Goal: Information Seeking & Learning: Learn about a topic

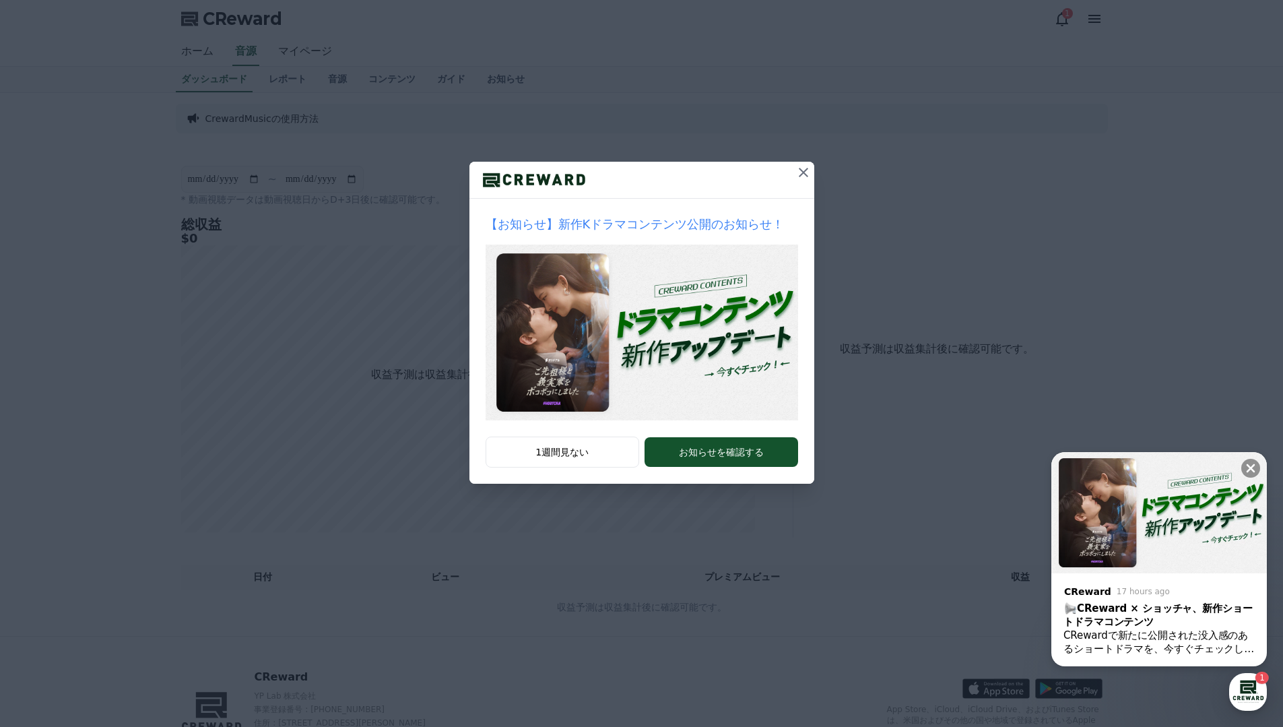
click at [800, 171] on icon at bounding box center [803, 172] width 16 height 16
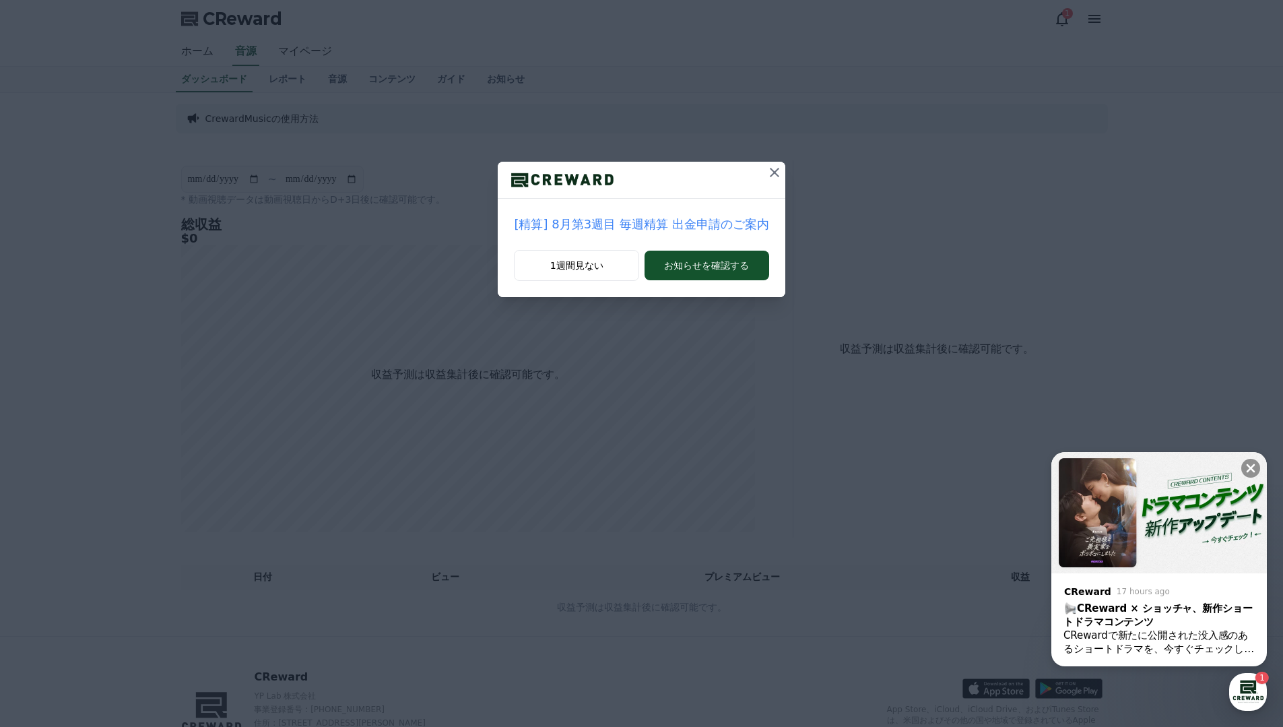
click at [783, 168] on button at bounding box center [775, 173] width 22 height 22
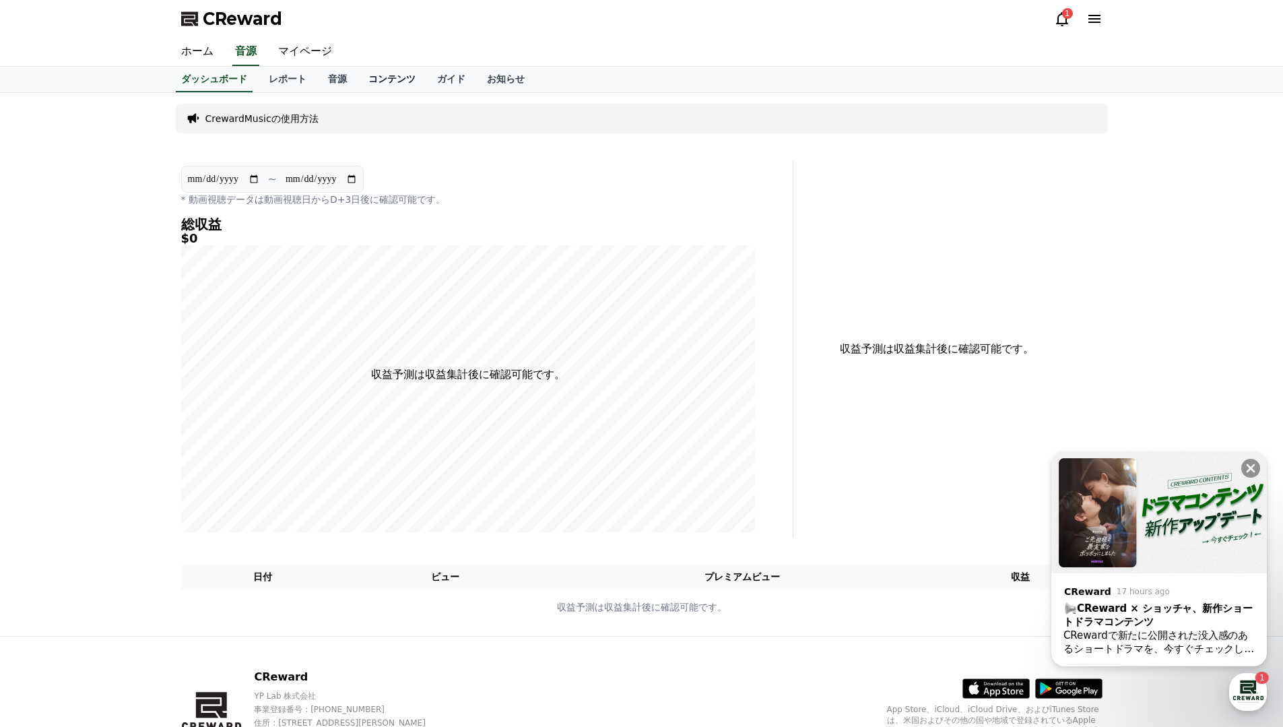
click at [362, 75] on link "コンテンツ" at bounding box center [392, 80] width 69 height 26
click at [341, 76] on link "音源" at bounding box center [337, 80] width 40 height 26
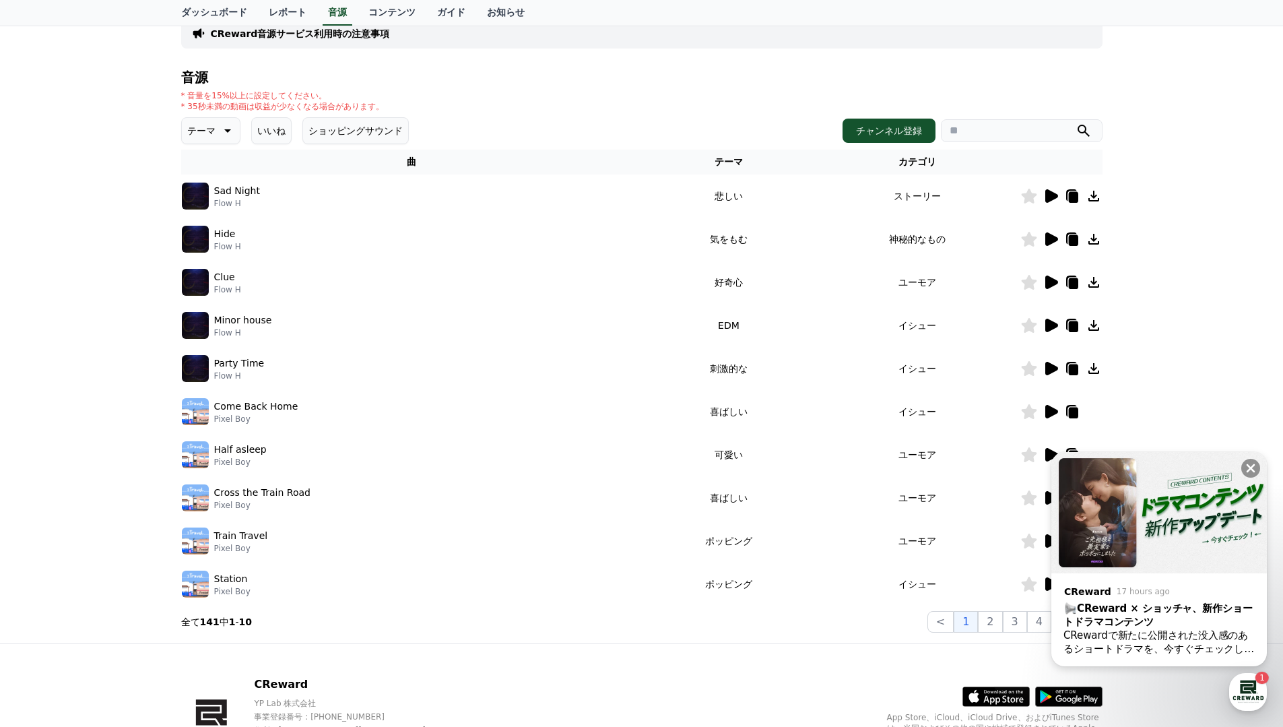
scroll to position [185, 0]
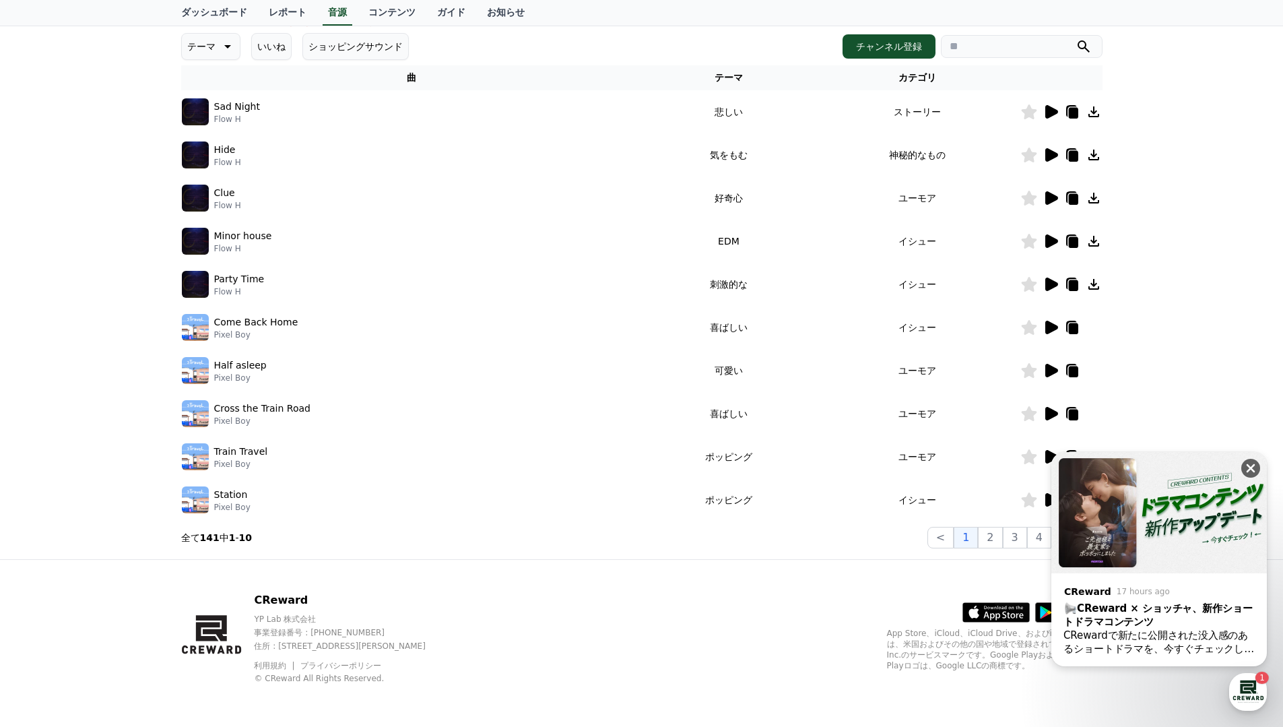
click at [1256, 460] on button at bounding box center [1250, 468] width 19 height 19
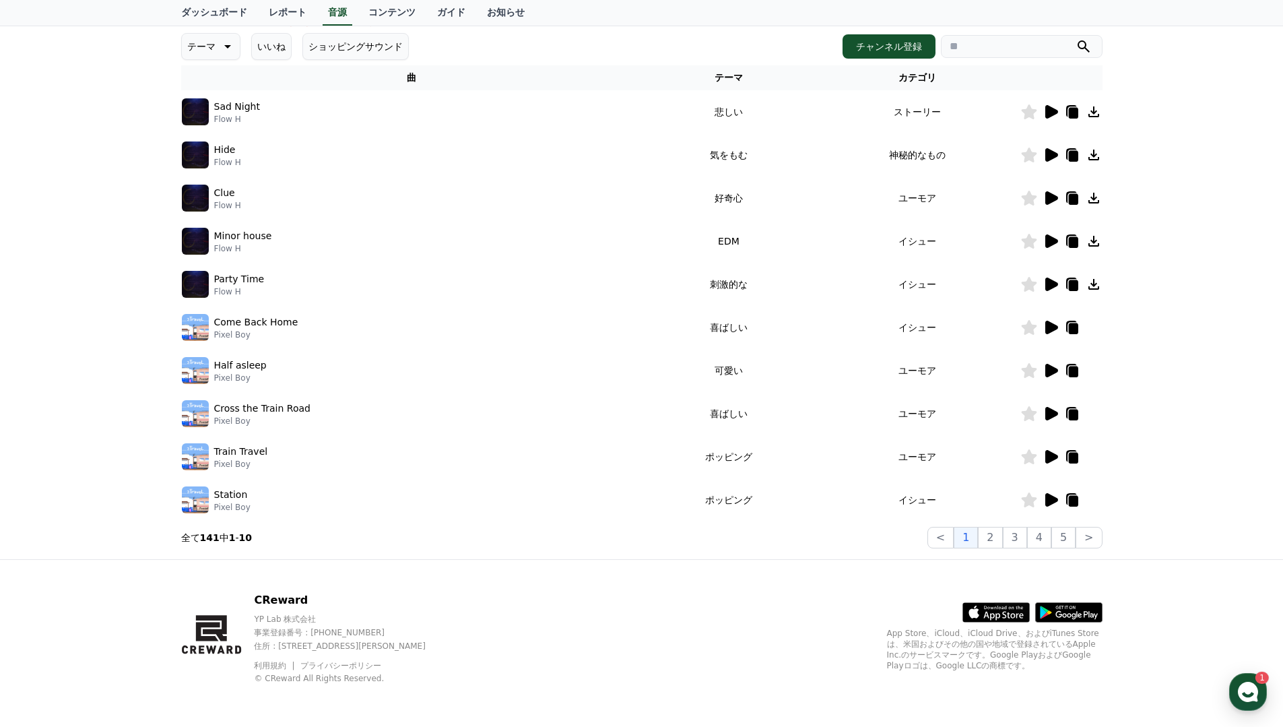
click at [1050, 494] on icon at bounding box center [1051, 499] width 13 height 13
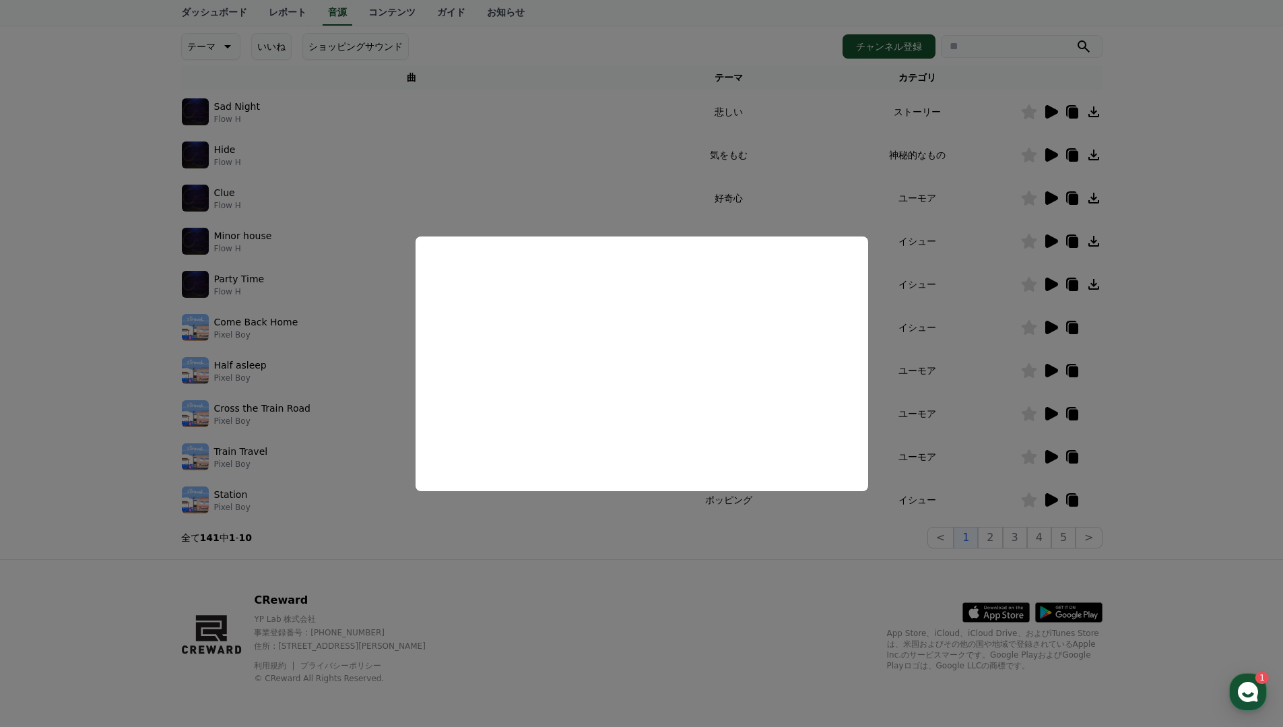
click at [521, 587] on button "close modal" at bounding box center [641, 363] width 1283 height 727
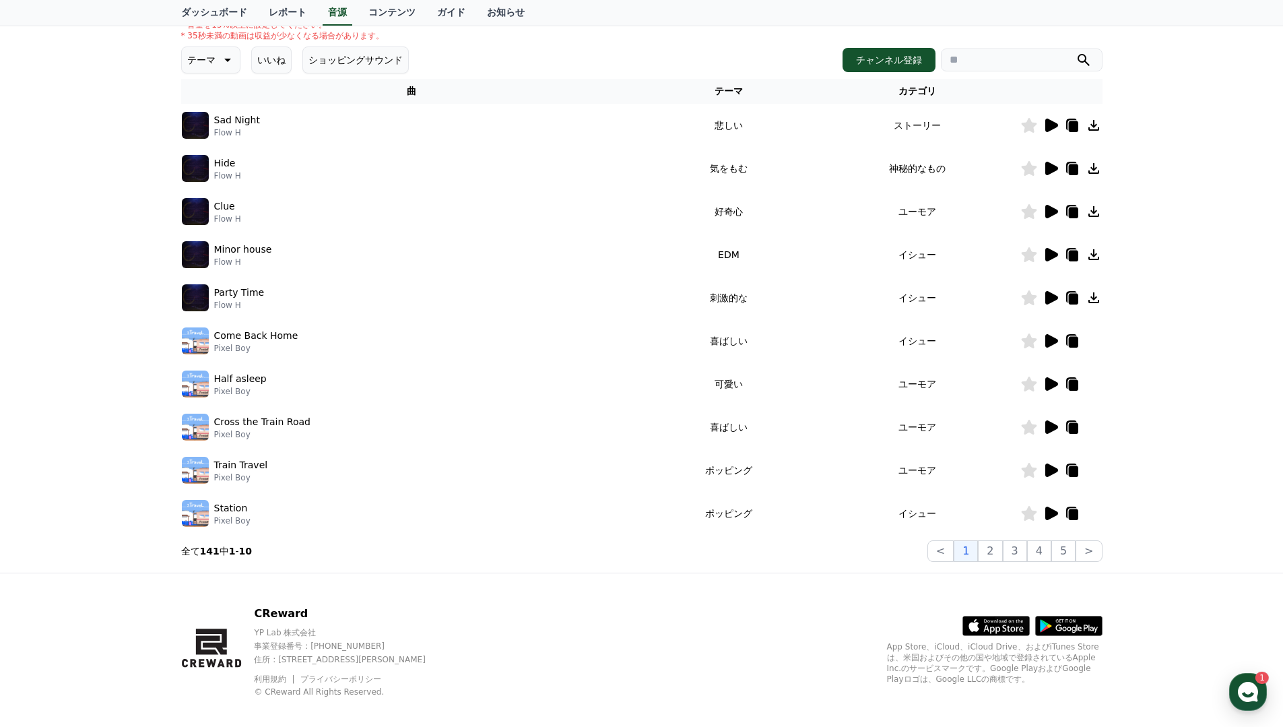
scroll to position [156, 0]
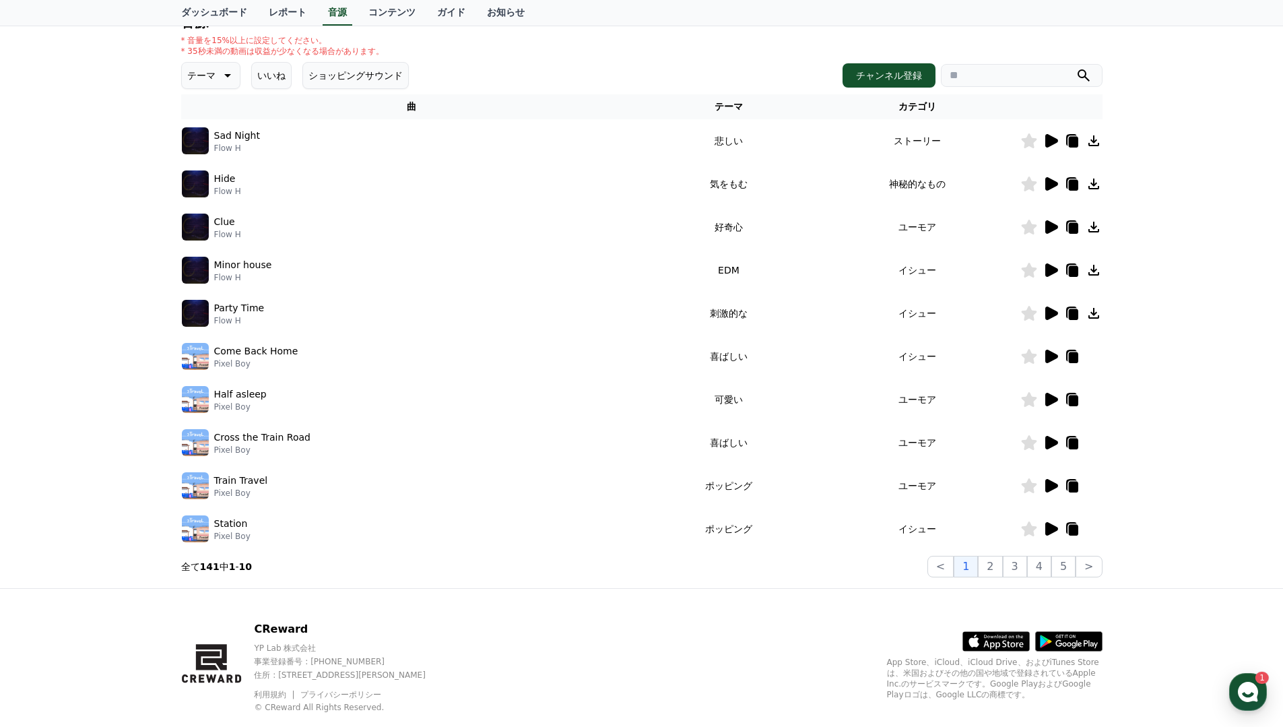
click at [1048, 311] on icon at bounding box center [1051, 312] width 13 height 13
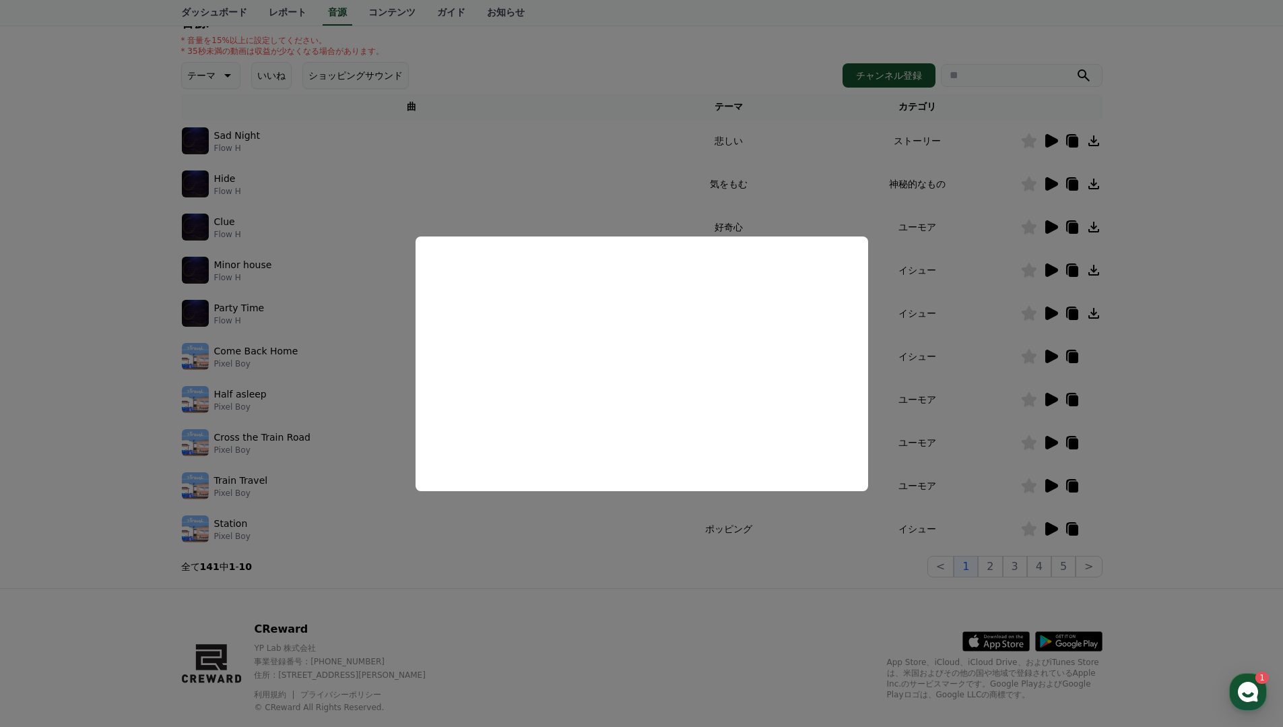
click at [500, 628] on button "close modal" at bounding box center [641, 363] width 1283 height 727
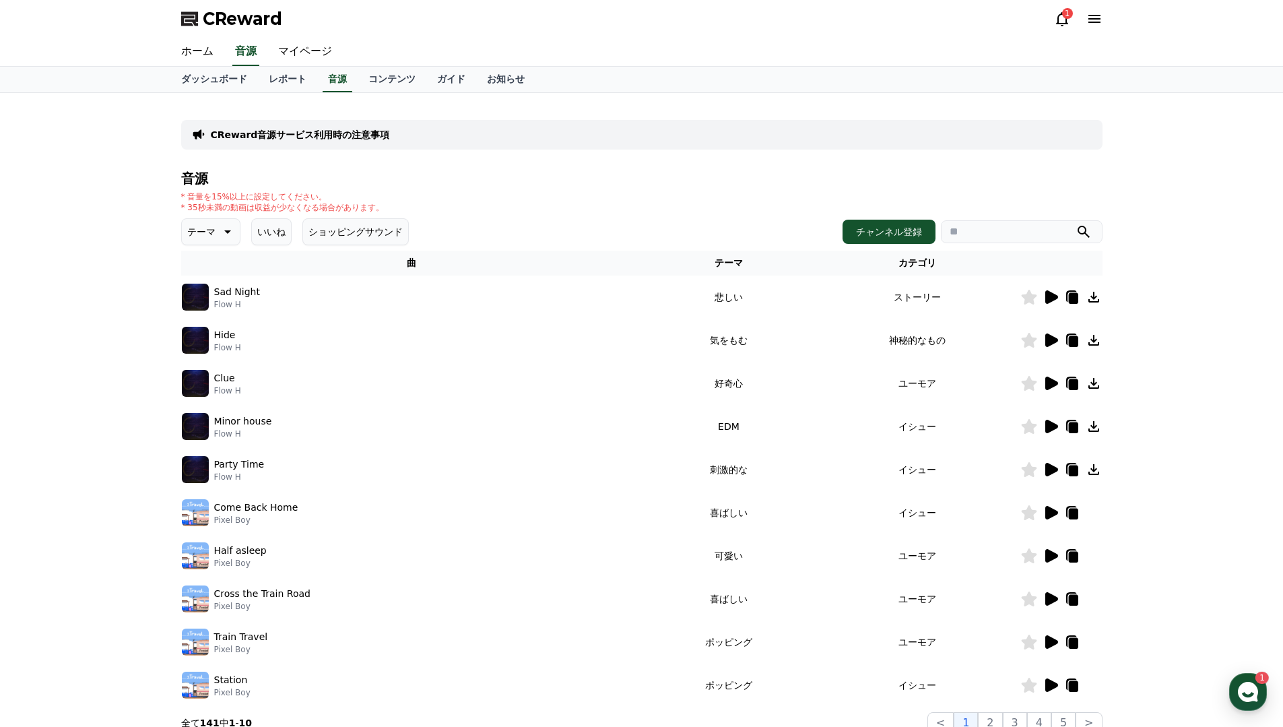
scroll to position [185, 0]
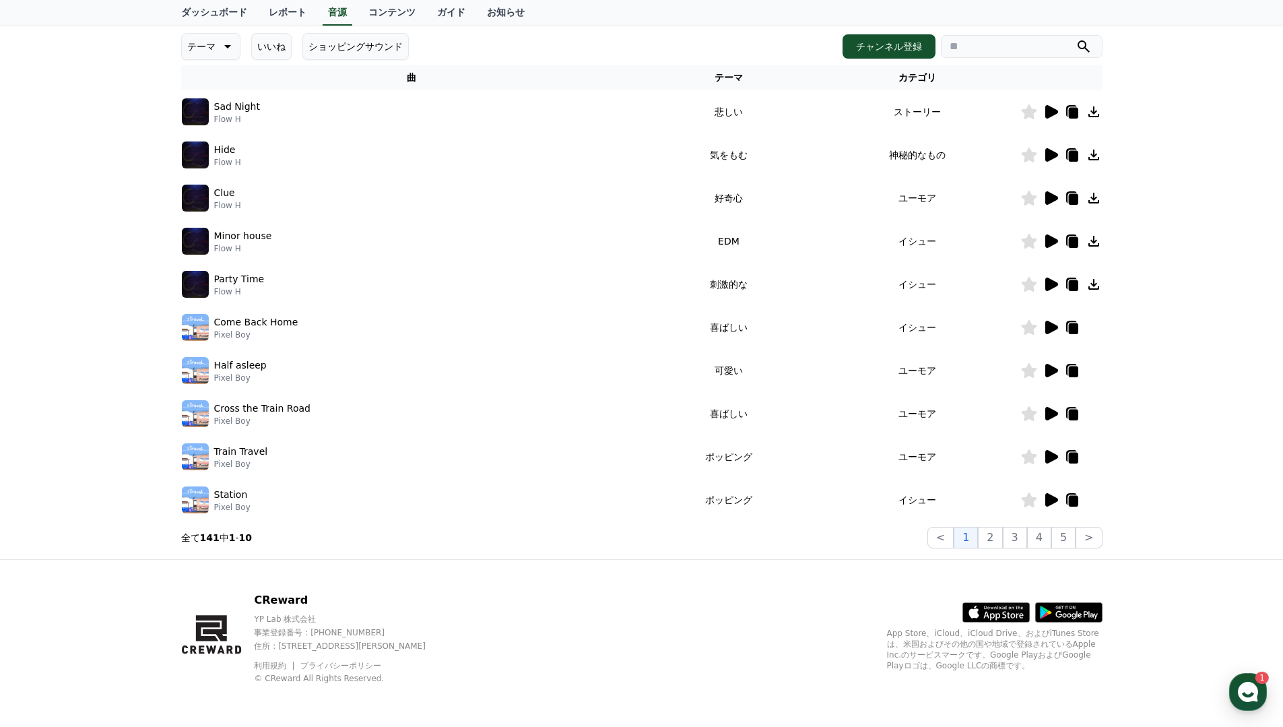
click at [993, 552] on div "CReward音源サービス利用時の注意事項 音源 * 音量を15%以上に設定してください。 * 35秒未満の動画は収益が少なくなる場合があります。 テーマ い…" at bounding box center [642, 233] width 932 height 641
click at [994, 538] on button "2" at bounding box center [990, 538] width 24 height 22
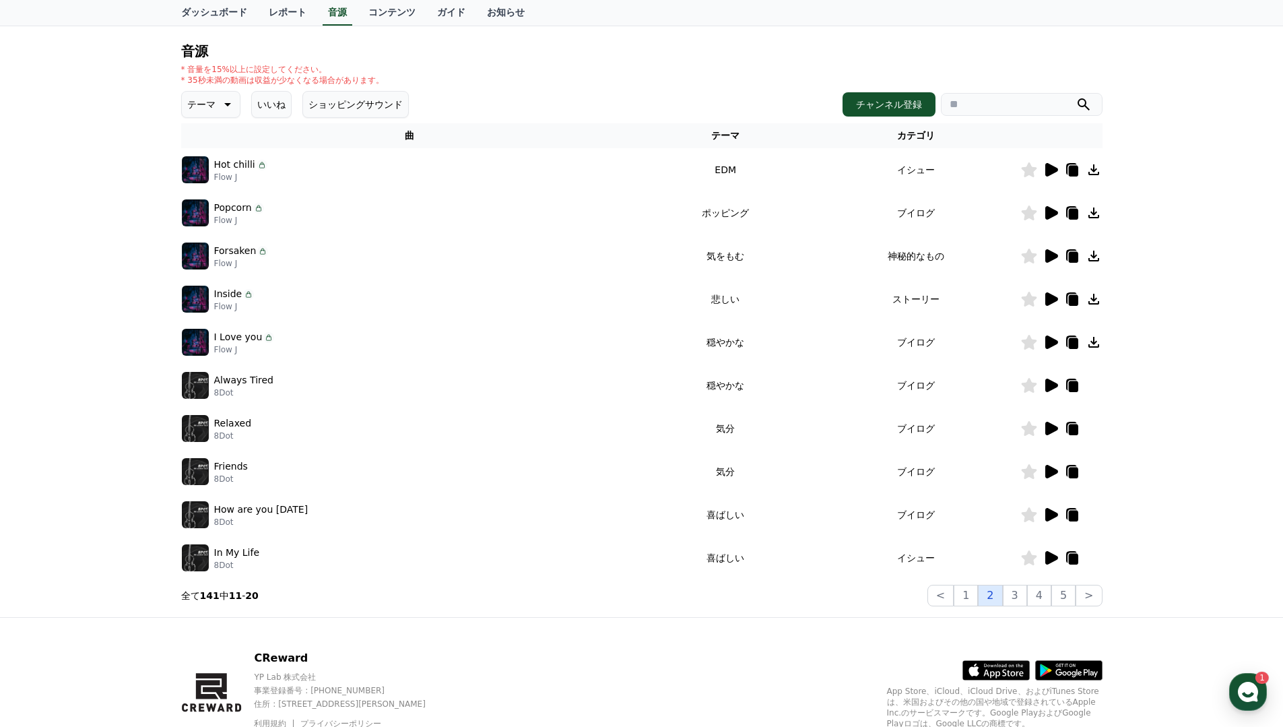
scroll to position [128, 0]
click at [1022, 601] on button "3" at bounding box center [1015, 595] width 24 height 22
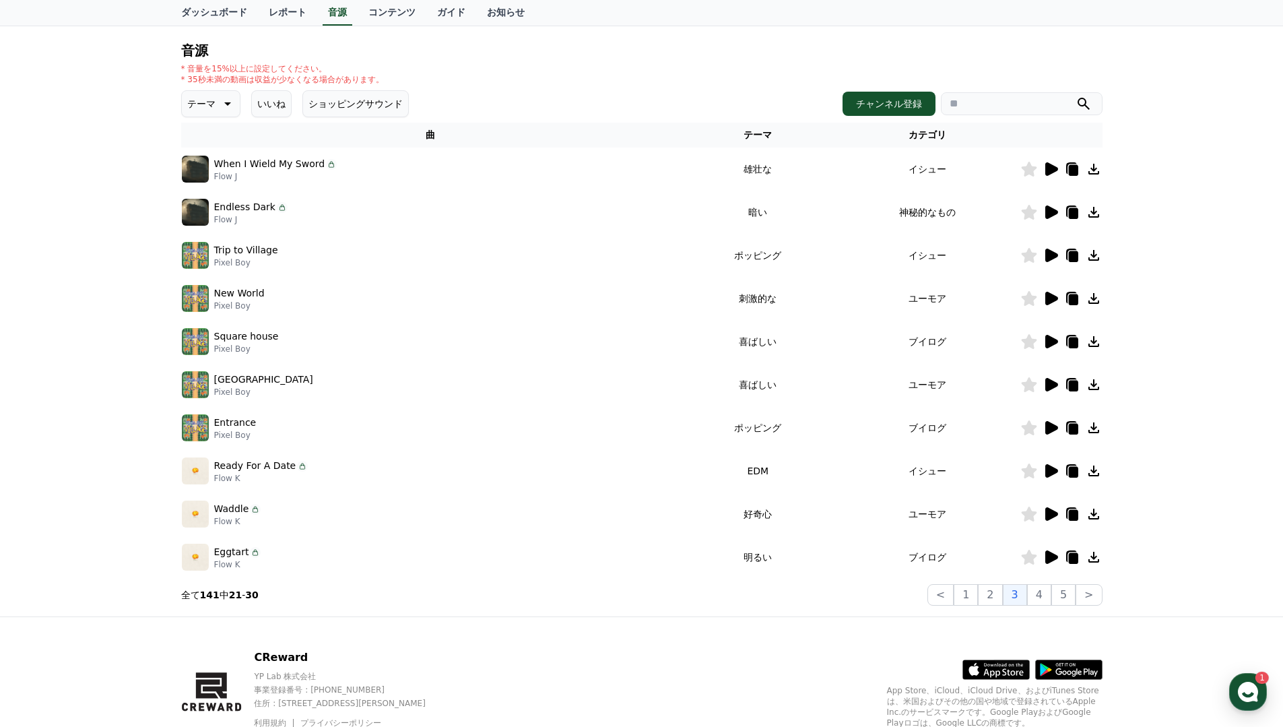
click at [1048, 207] on icon at bounding box center [1051, 211] width 13 height 13
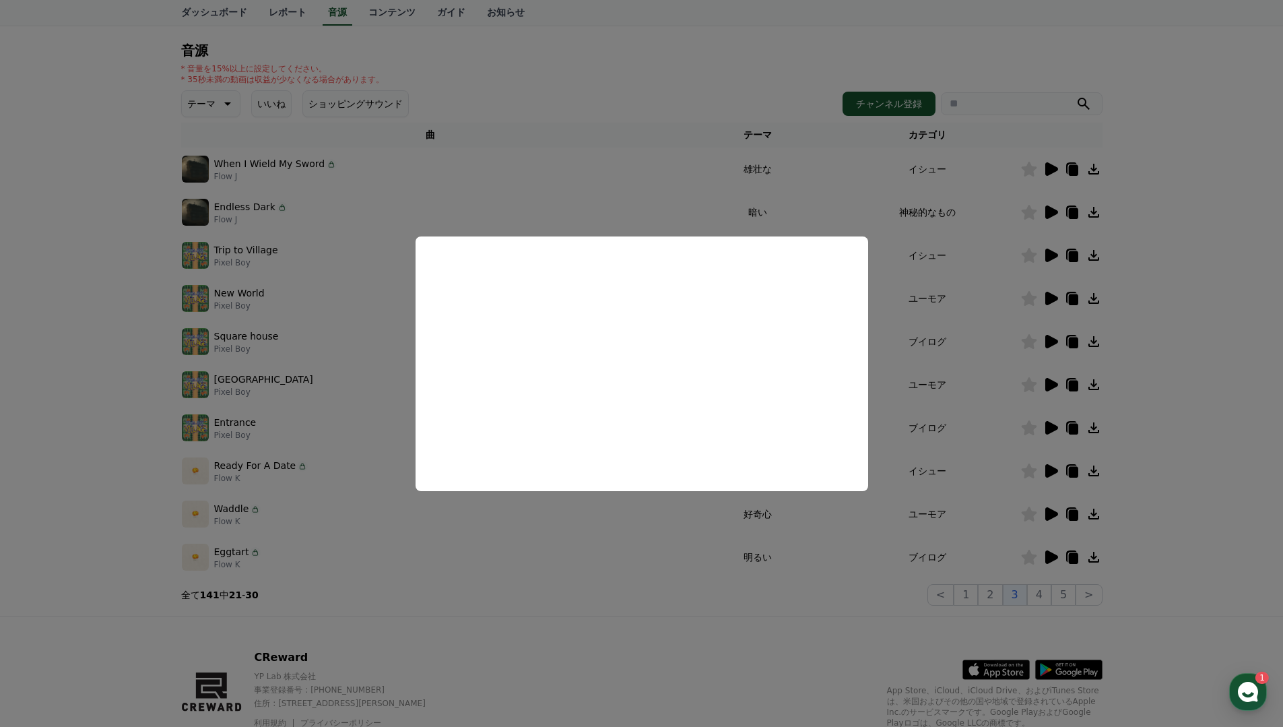
click at [672, 88] on button "close modal" at bounding box center [641, 363] width 1283 height 727
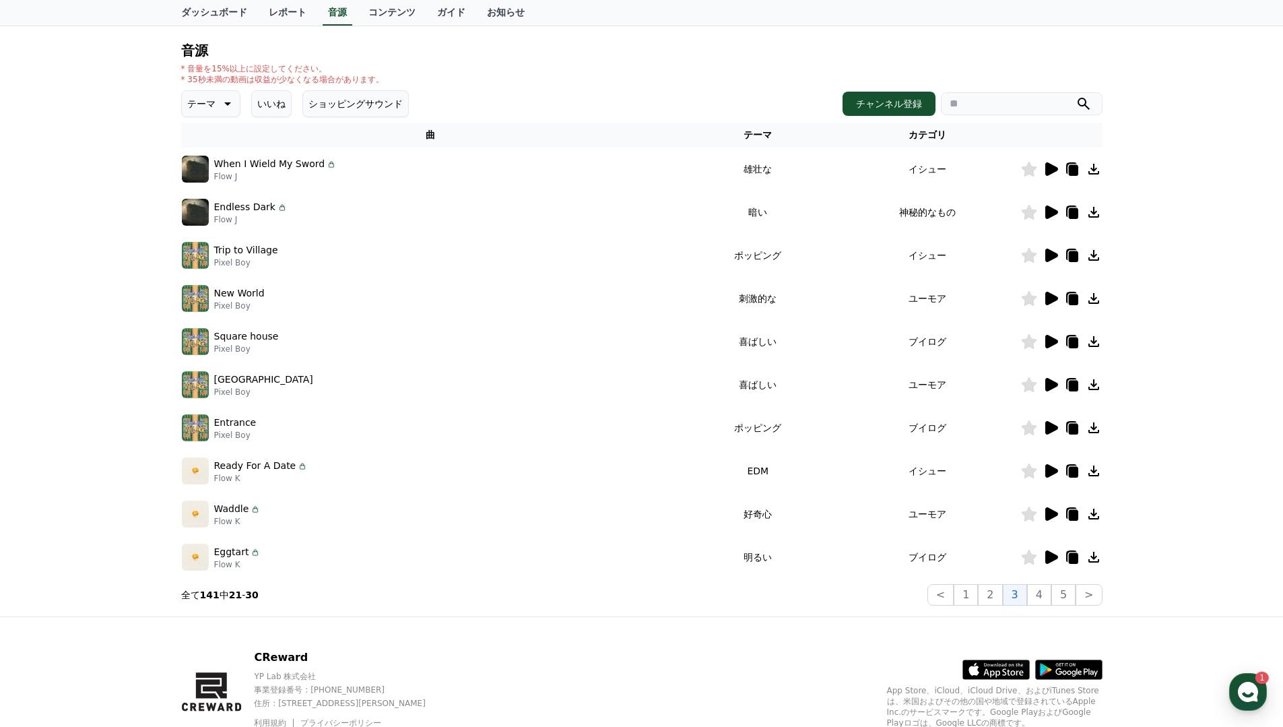
scroll to position [185, 0]
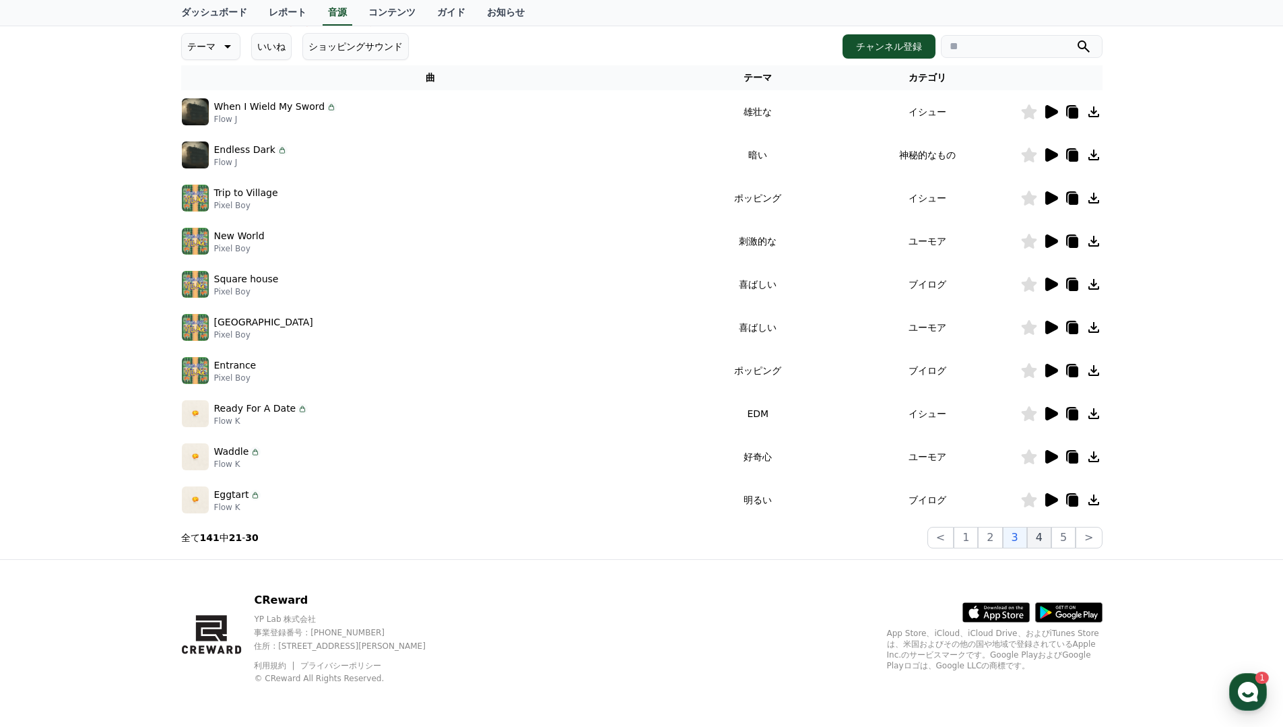
click at [1043, 536] on button "4" at bounding box center [1039, 538] width 24 height 22
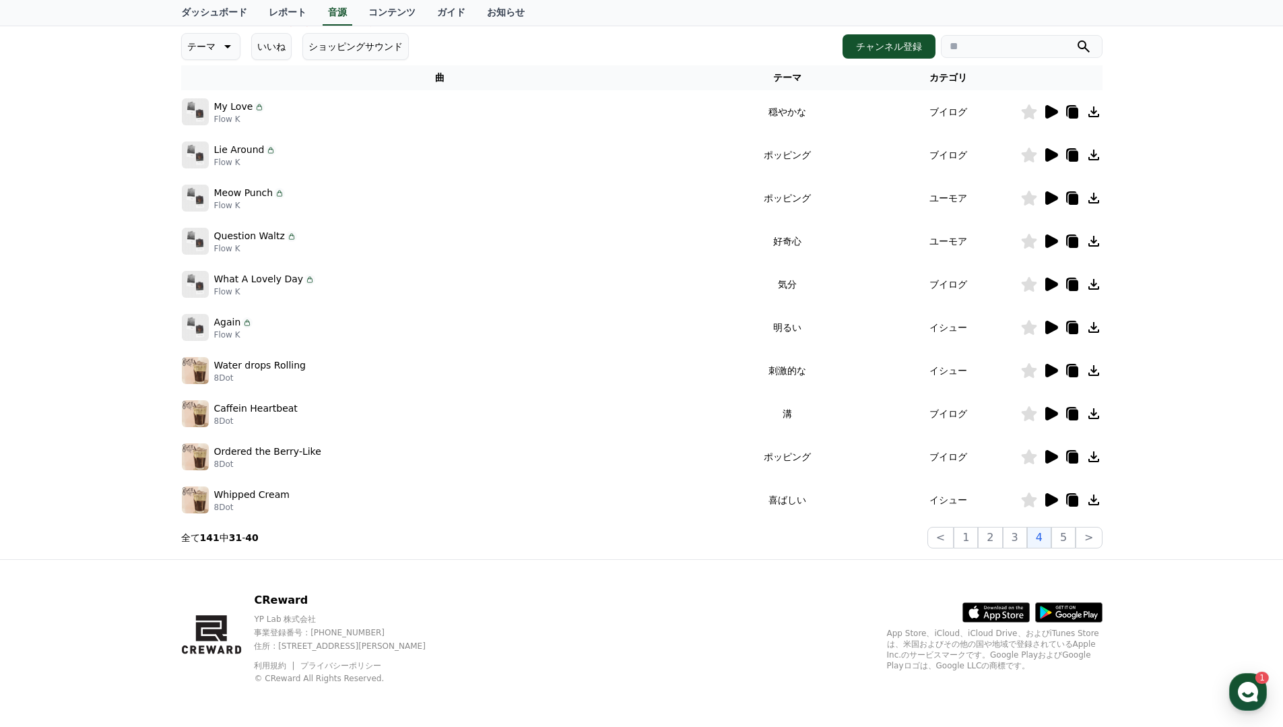
scroll to position [137, 0]
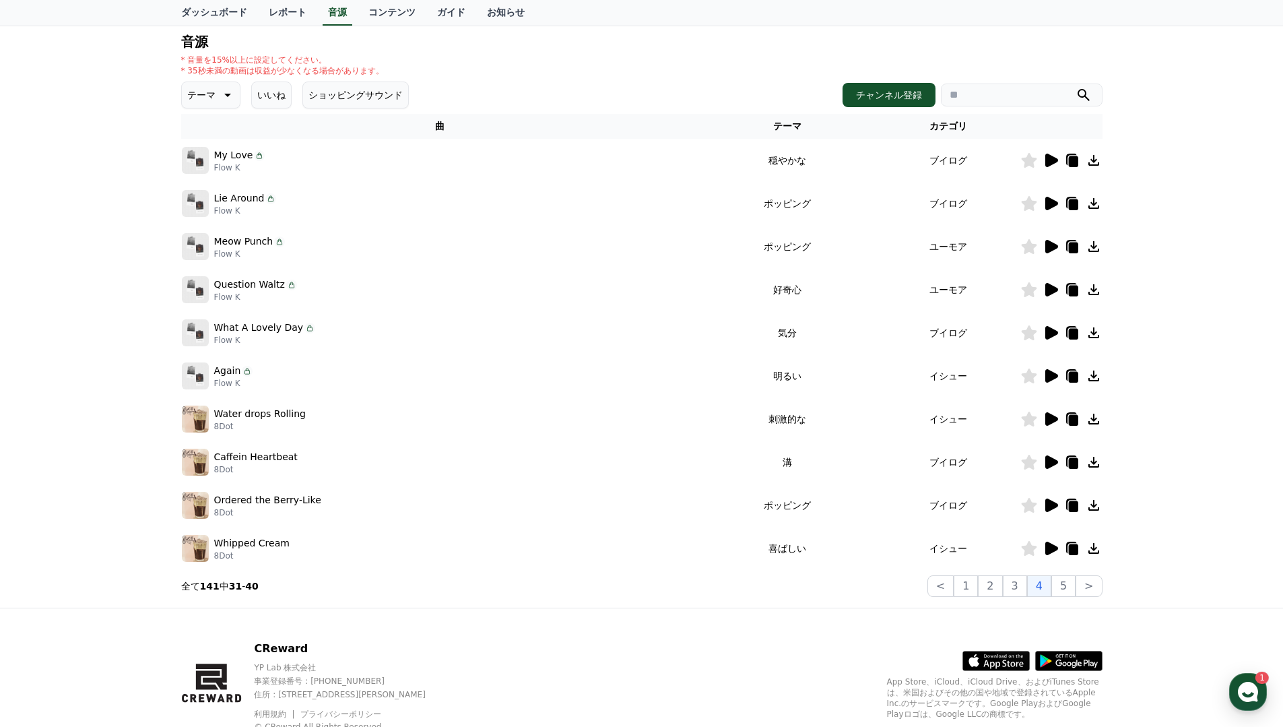
click at [1055, 417] on icon at bounding box center [1051, 418] width 13 height 13
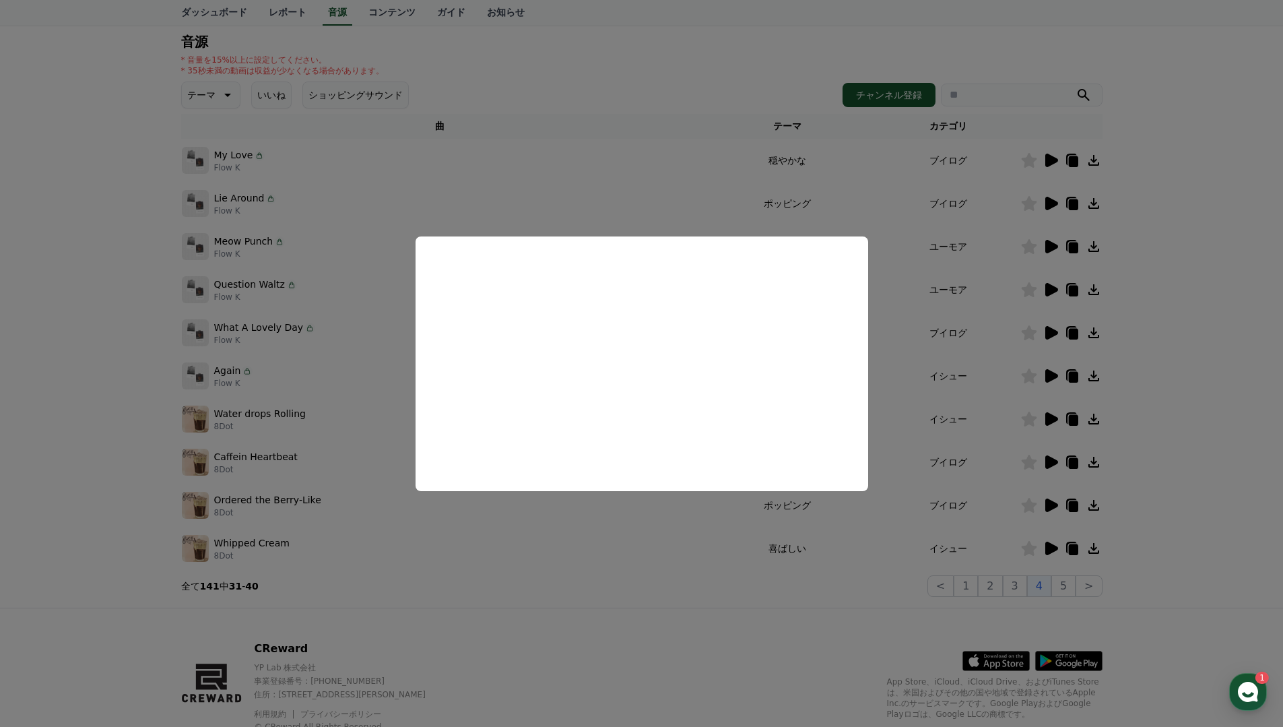
click at [61, 466] on button "close modal" at bounding box center [641, 363] width 1283 height 727
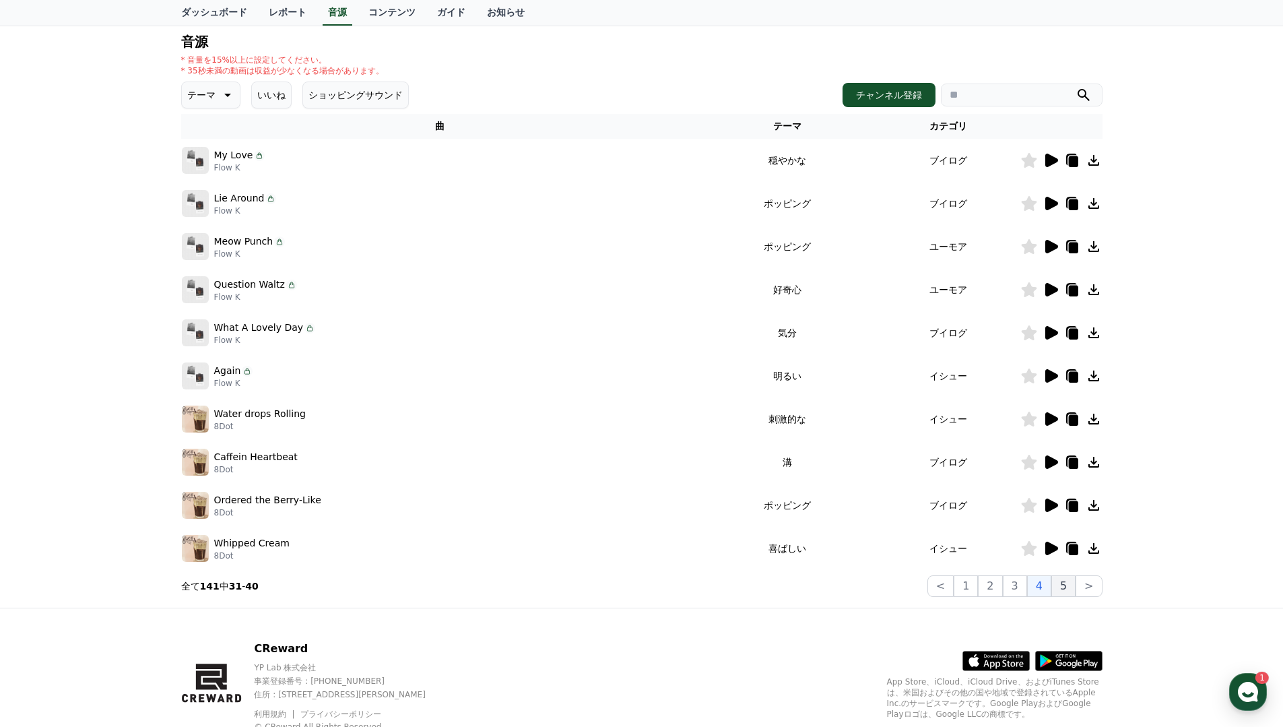
click at [1067, 586] on button "5" at bounding box center [1063, 586] width 24 height 22
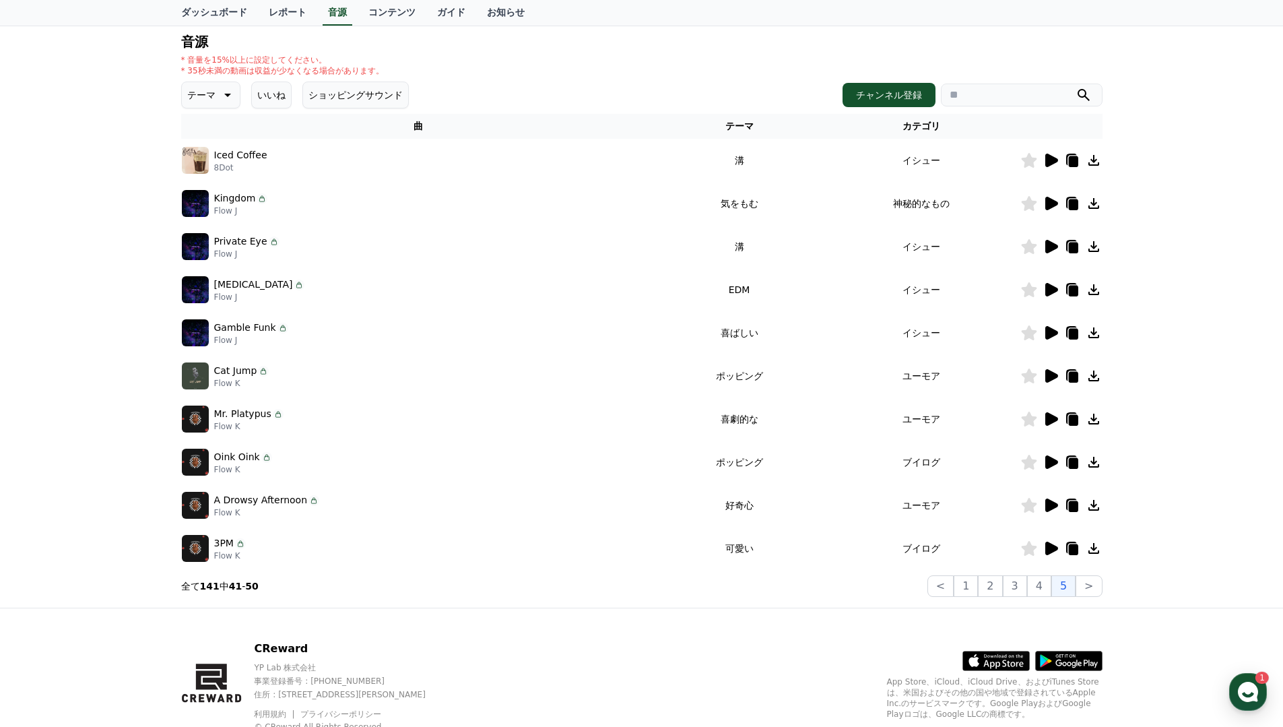
click at [1050, 288] on icon at bounding box center [1051, 289] width 13 height 13
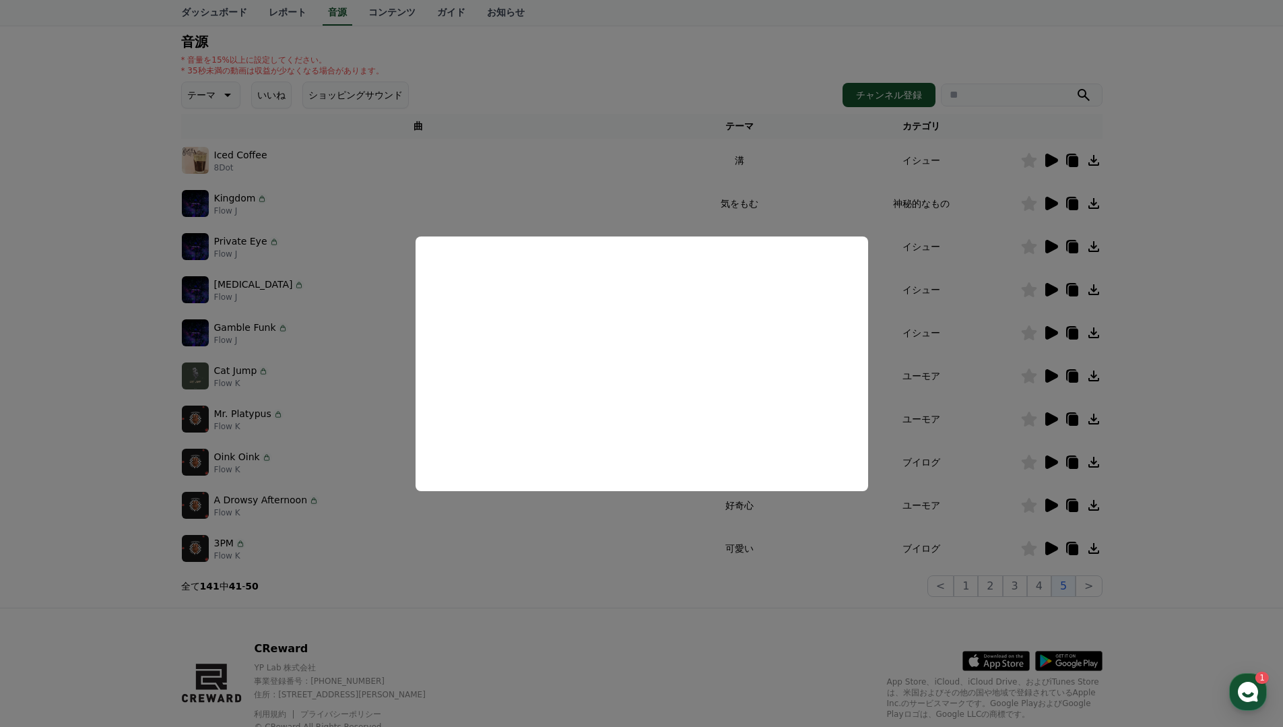
click at [94, 327] on button "close modal" at bounding box center [641, 363] width 1283 height 727
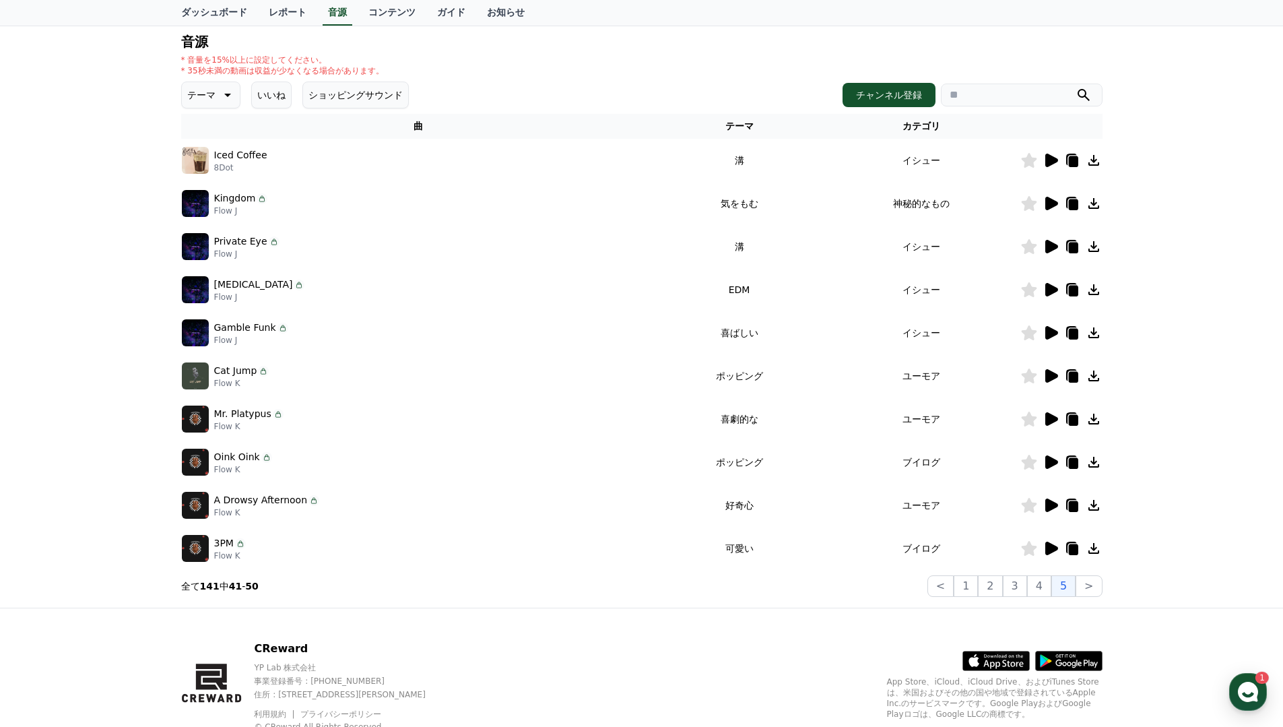
click at [1050, 162] on icon at bounding box center [1051, 160] width 13 height 13
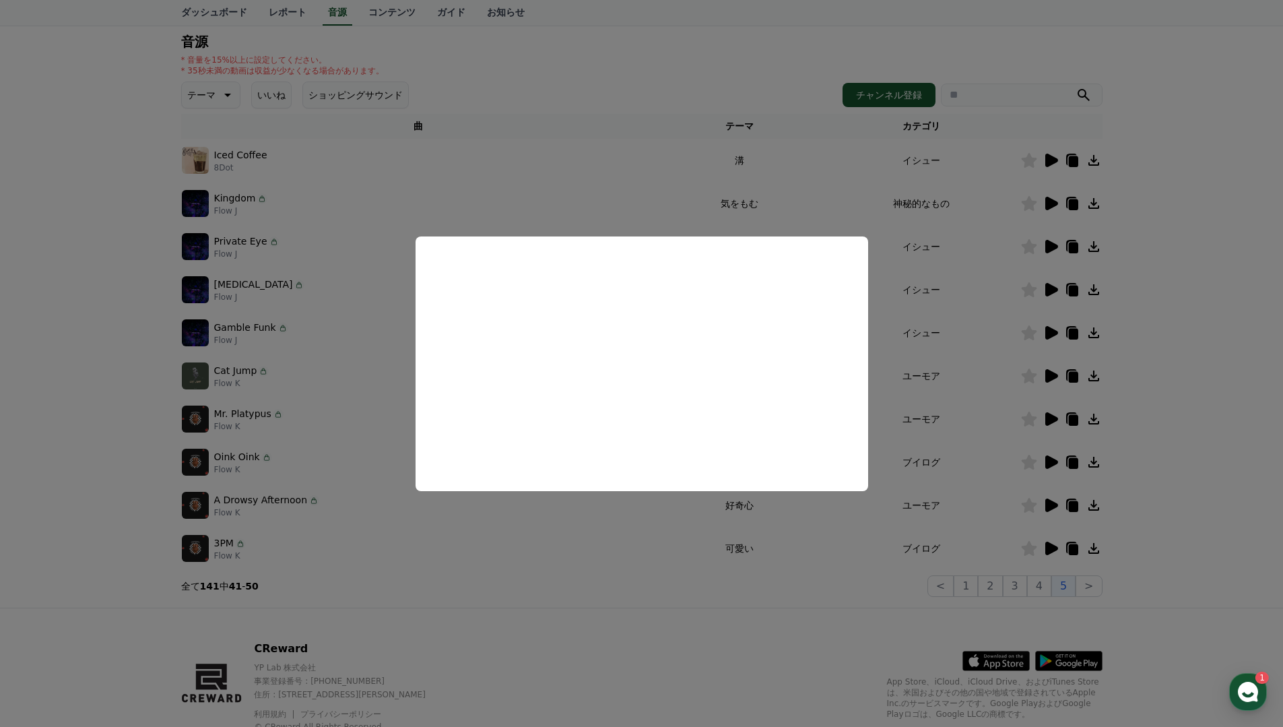
click at [113, 355] on button "close modal" at bounding box center [641, 363] width 1283 height 727
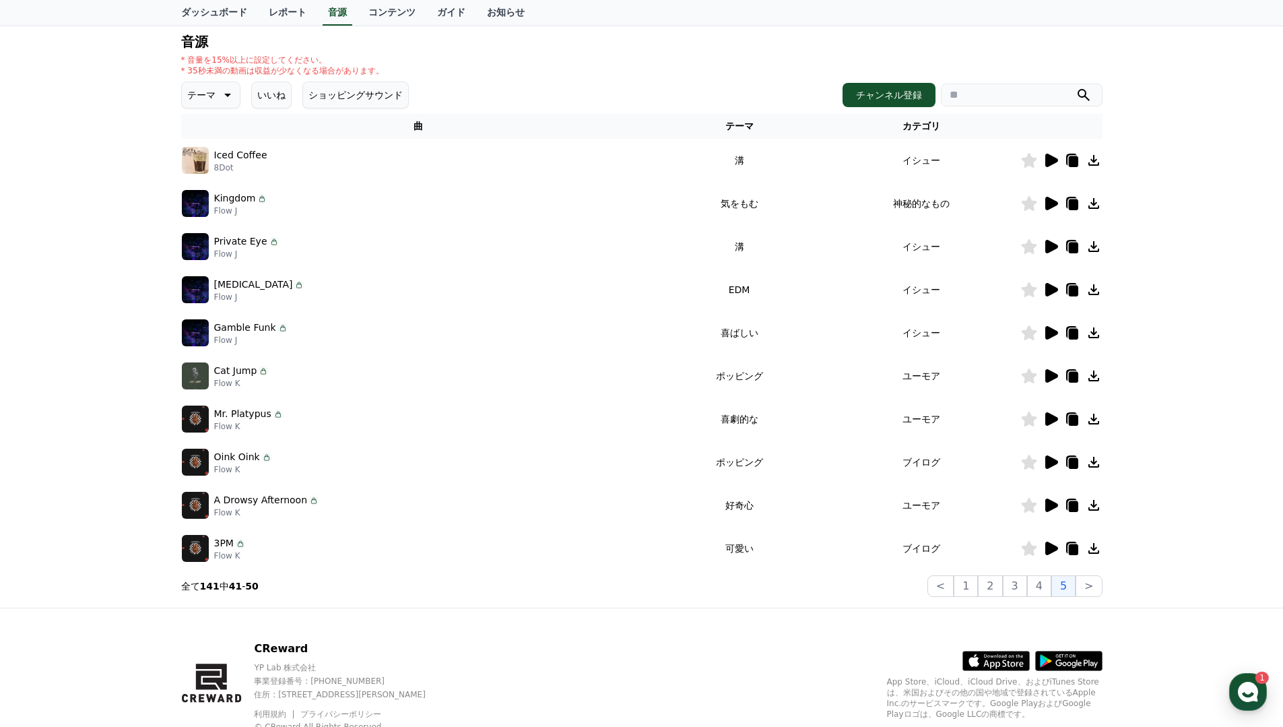
click at [1051, 459] on icon at bounding box center [1051, 461] width 13 height 13
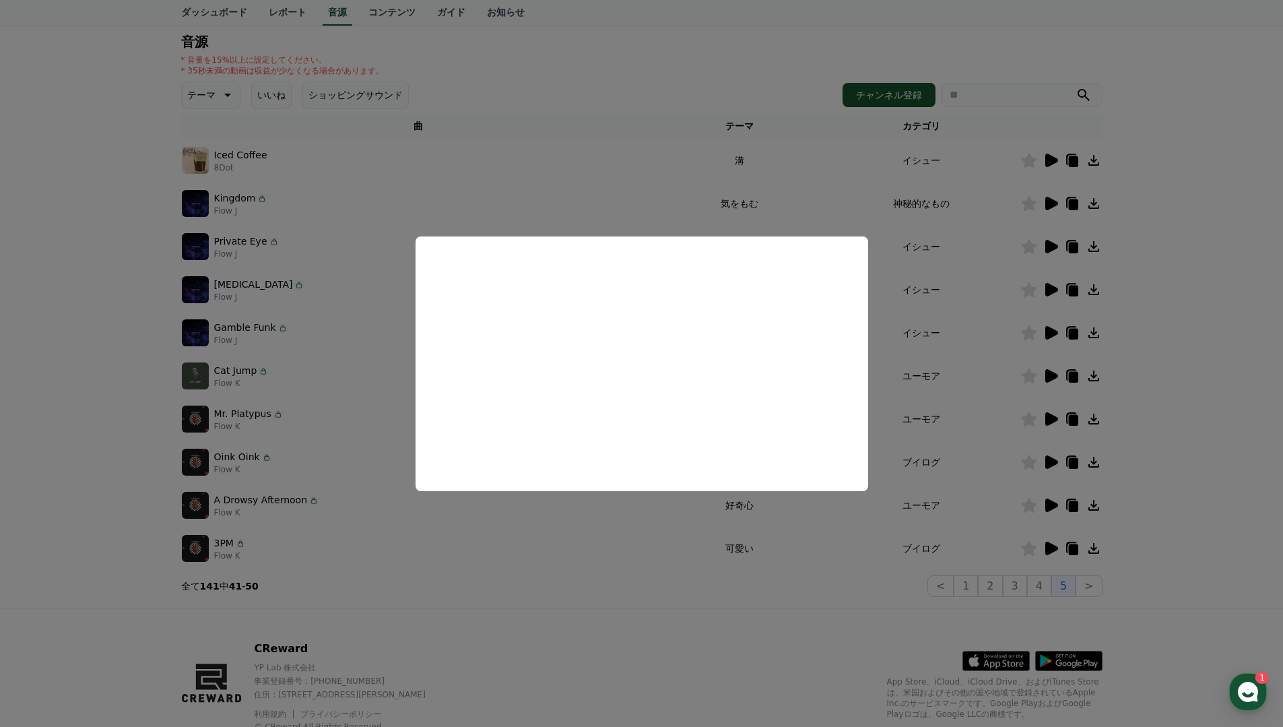
click at [31, 371] on button "close modal" at bounding box center [641, 363] width 1283 height 727
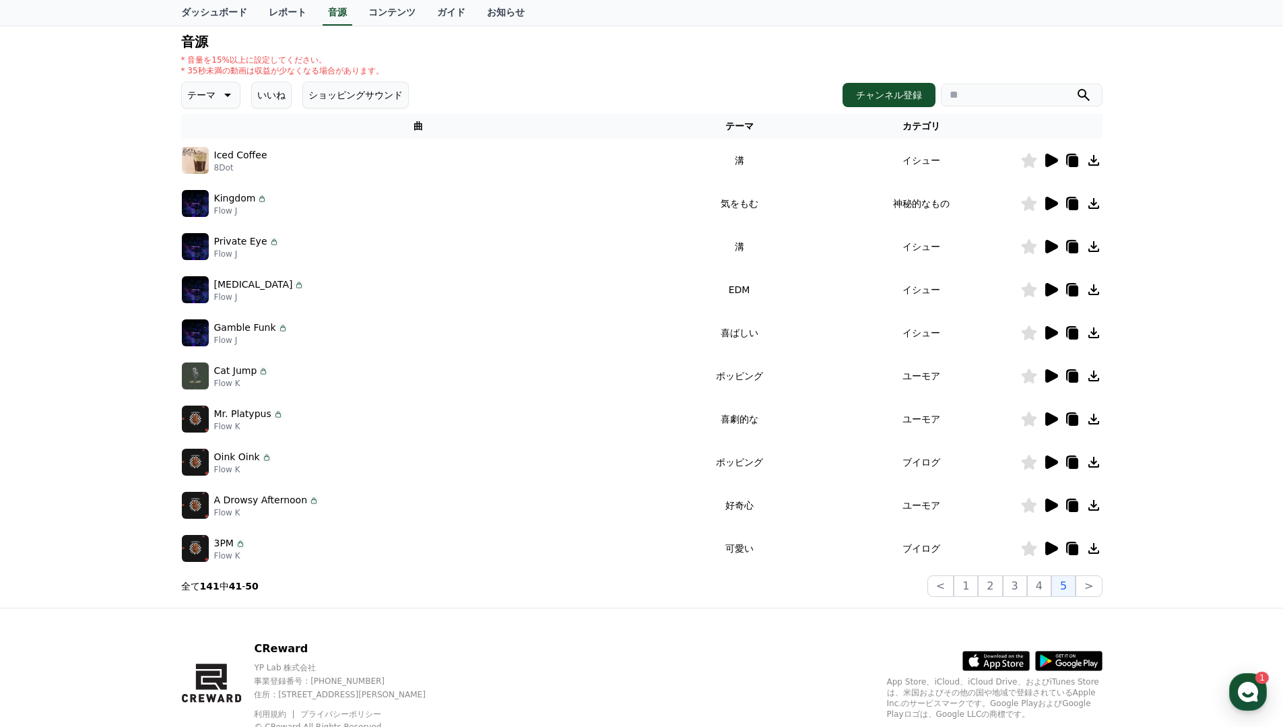
click at [1053, 201] on icon at bounding box center [1051, 203] width 13 height 13
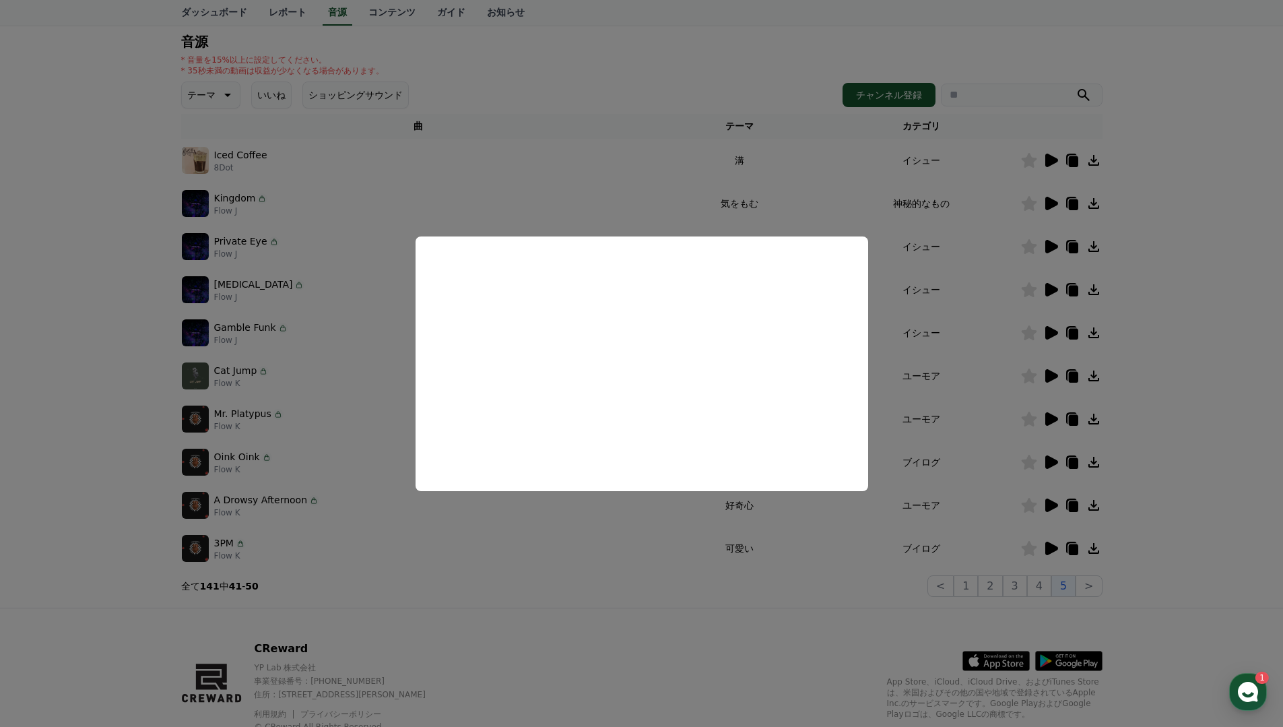
click at [104, 369] on button "close modal" at bounding box center [641, 363] width 1283 height 727
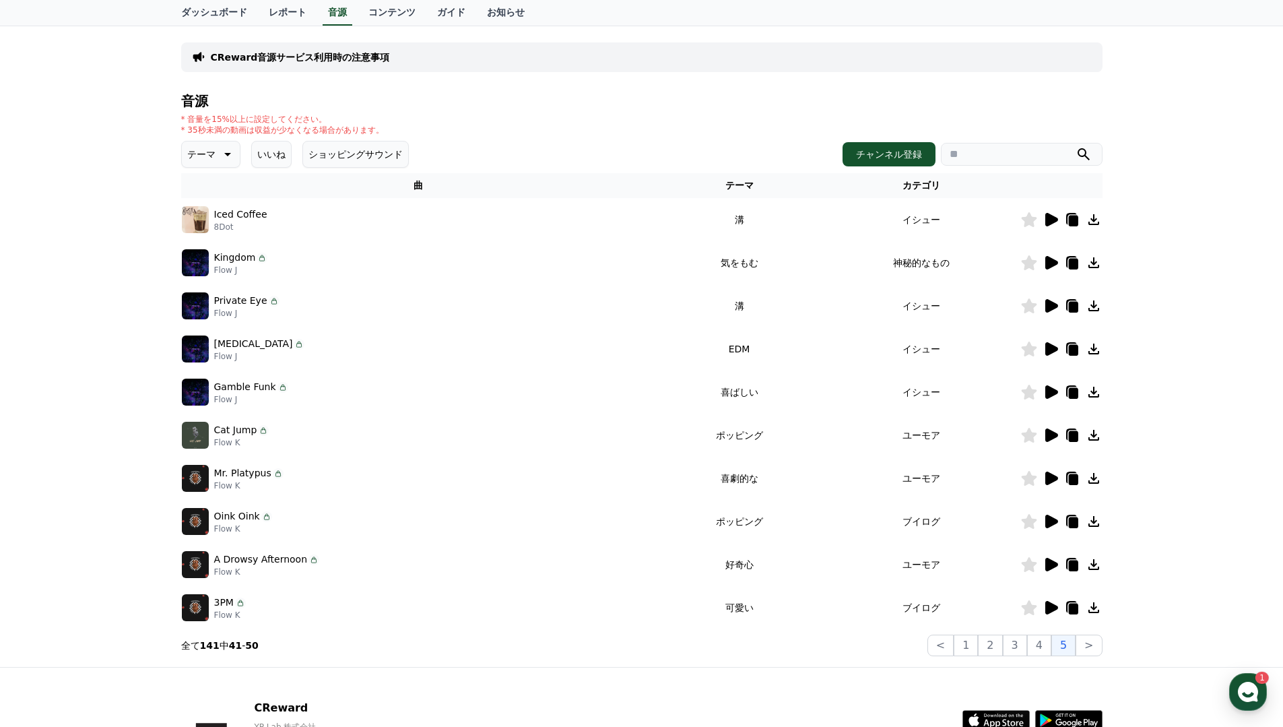
scroll to position [66, 0]
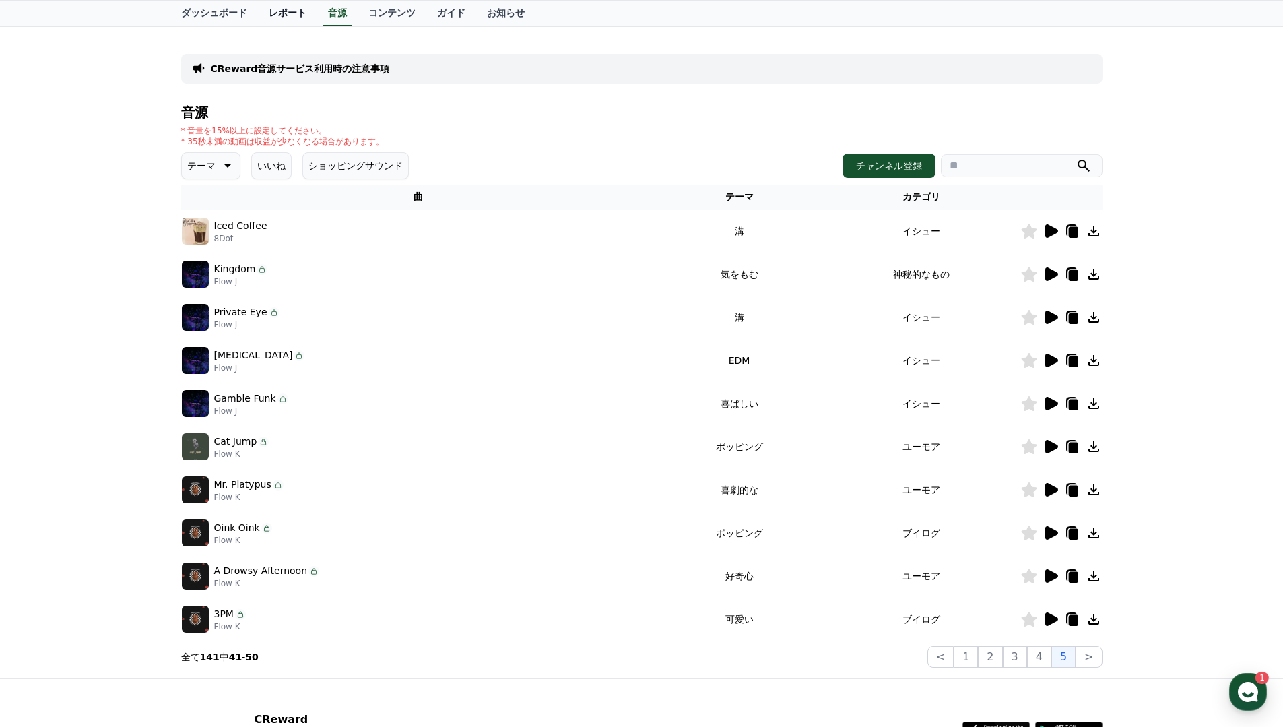
click at [285, 12] on link "レポート" at bounding box center [287, 14] width 59 height 26
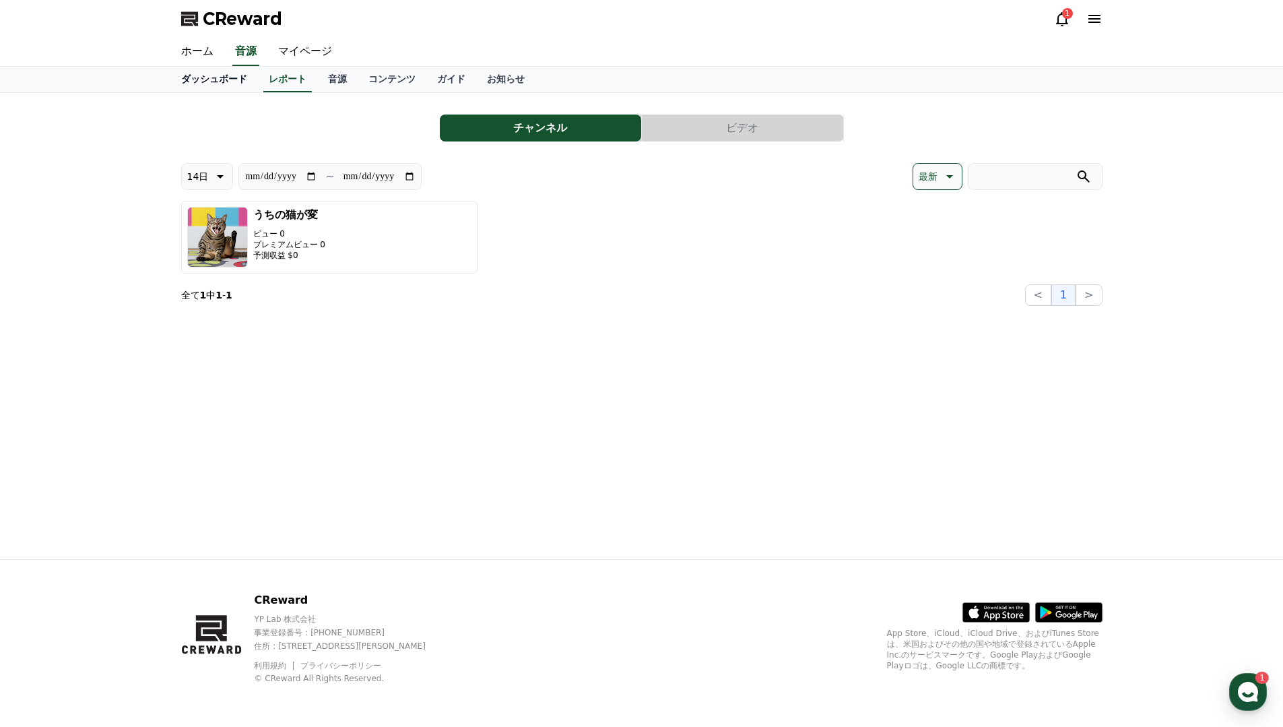
click at [205, 78] on link "ダッシュボード" at bounding box center [214, 80] width 88 height 26
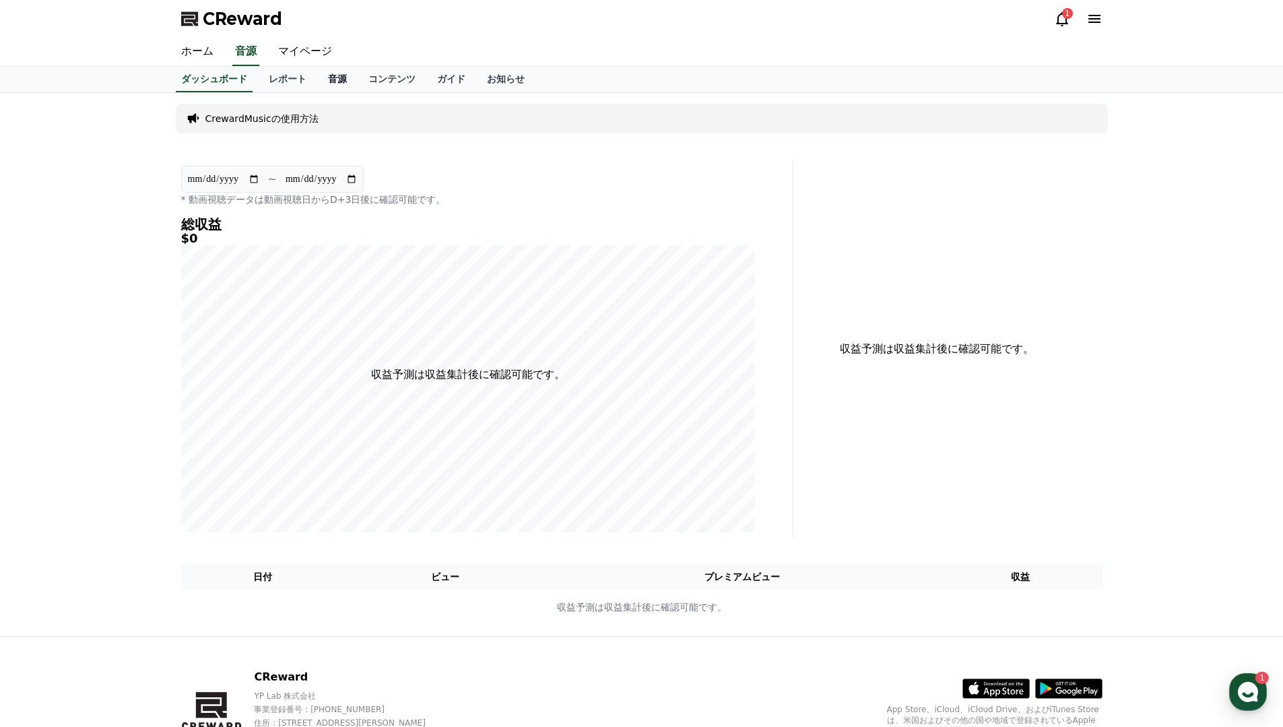
click at [336, 69] on link "音源" at bounding box center [337, 80] width 40 height 26
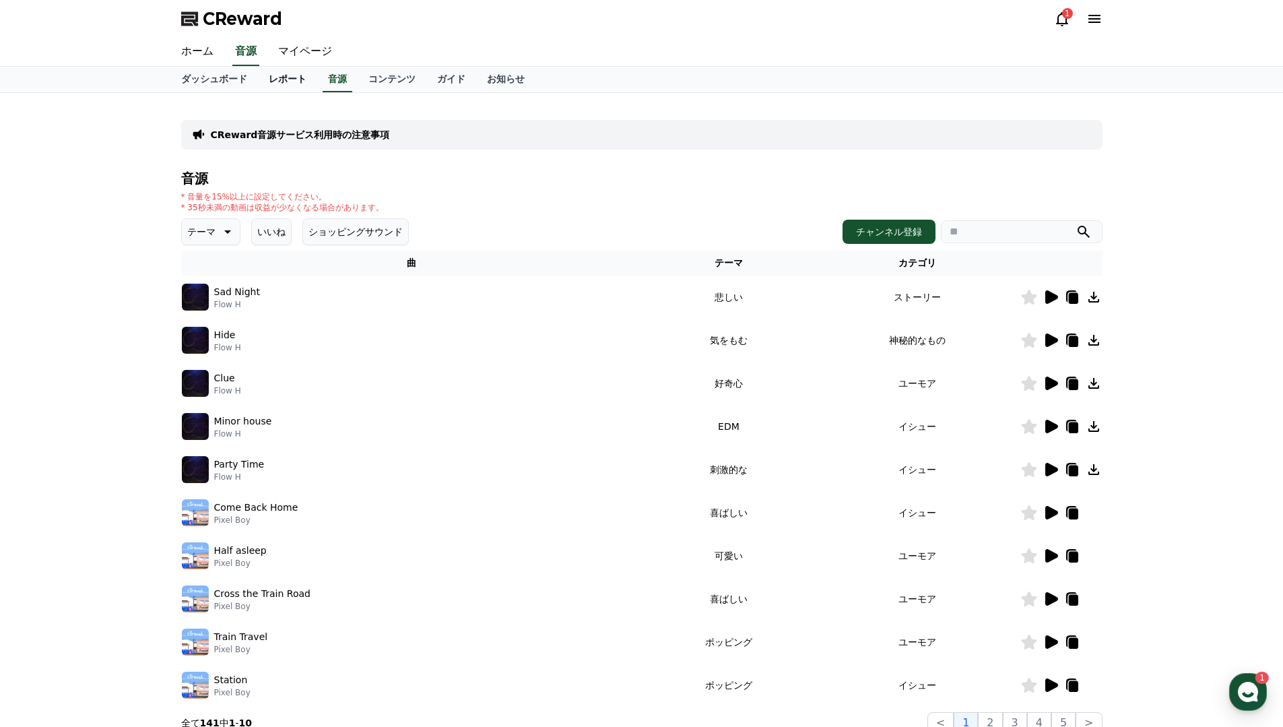
click at [279, 79] on link "レポート" at bounding box center [287, 80] width 59 height 26
